Goal: Information Seeking & Learning: Learn about a topic

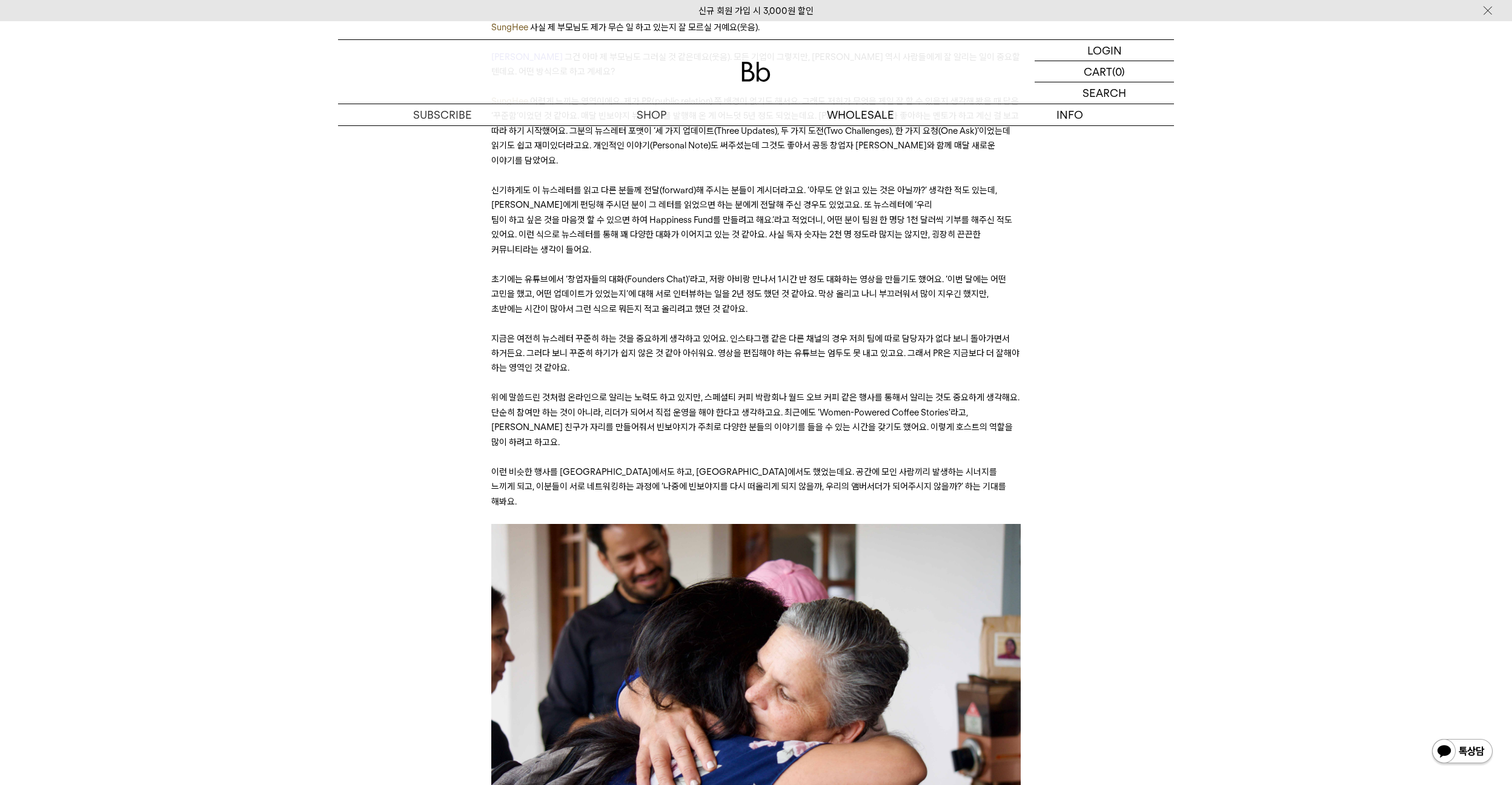
scroll to position [10180, 0]
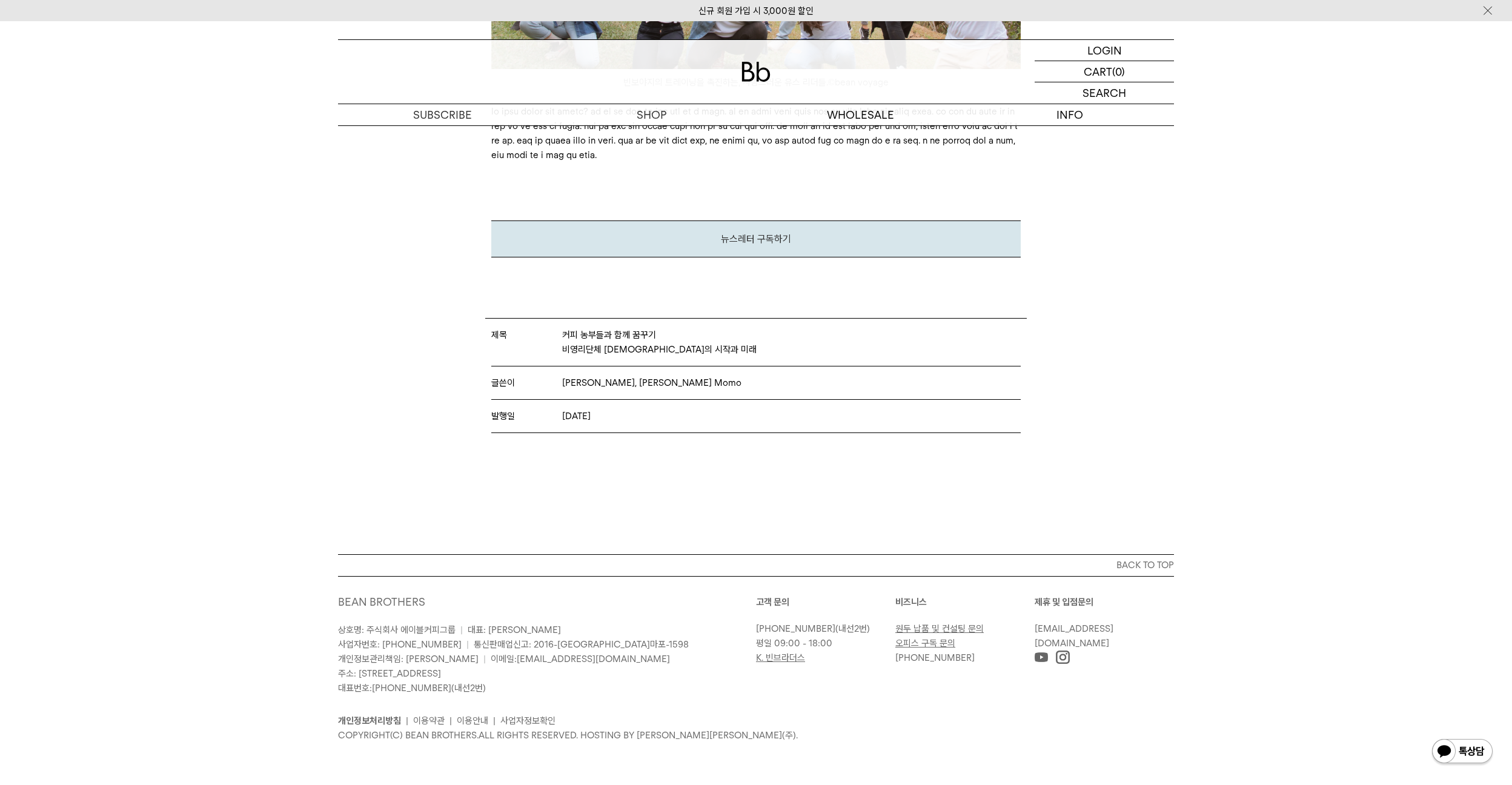
scroll to position [6856, 0]
